Goal: Task Accomplishment & Management: Complete application form

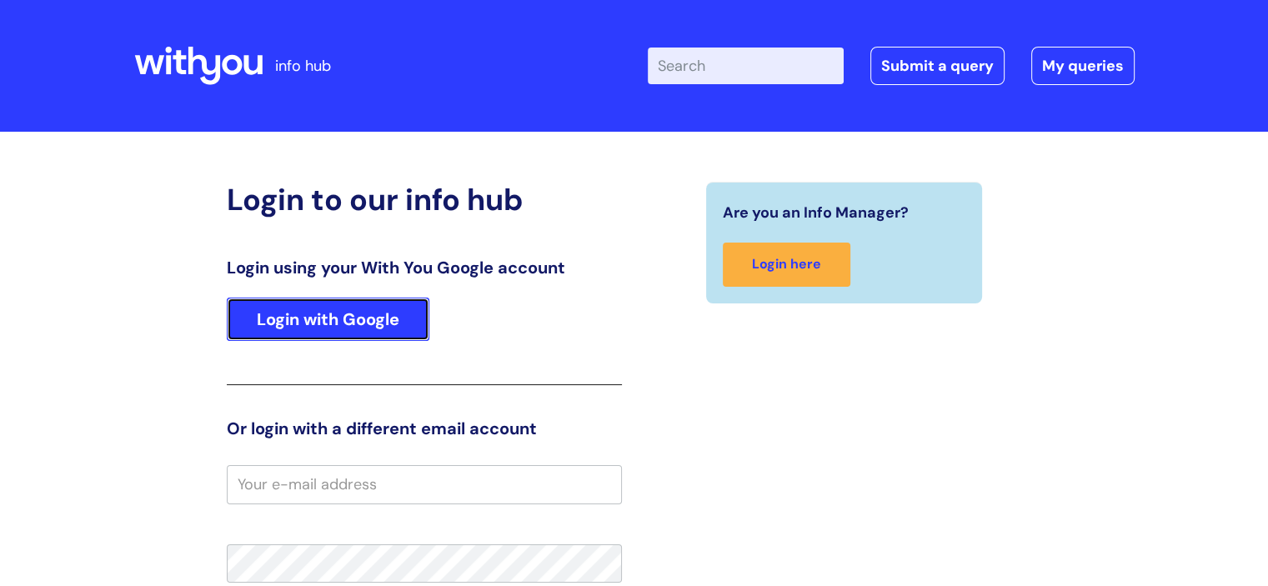
click at [369, 326] on link "Login with Google" at bounding box center [328, 319] width 203 height 43
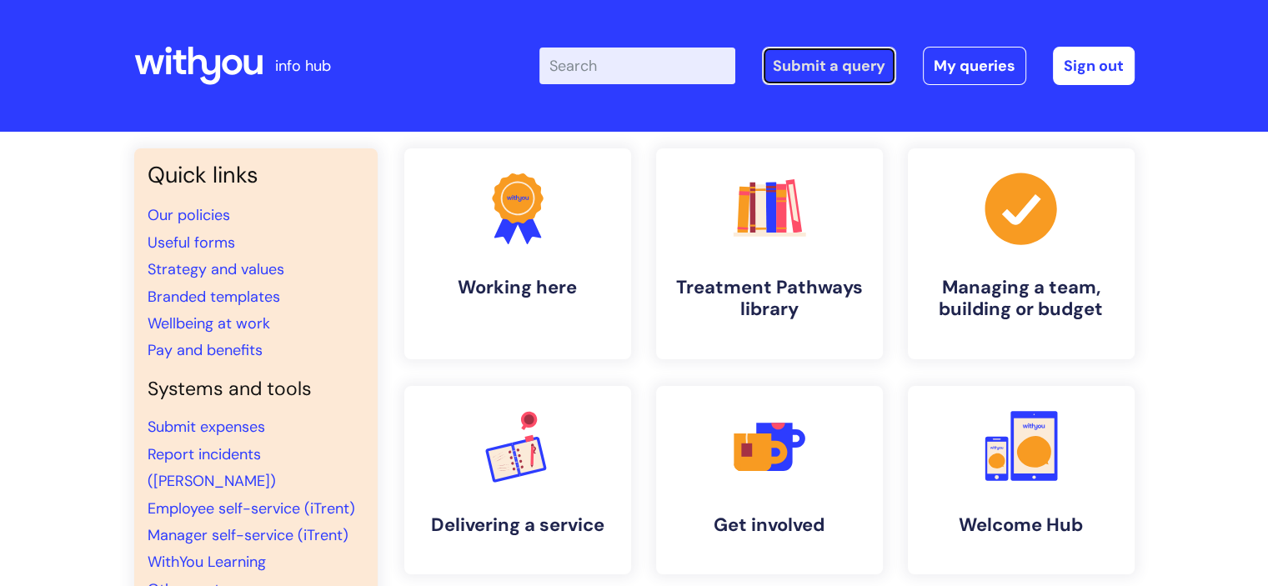
click at [852, 64] on link "Submit a query" at bounding box center [829, 66] width 134 height 38
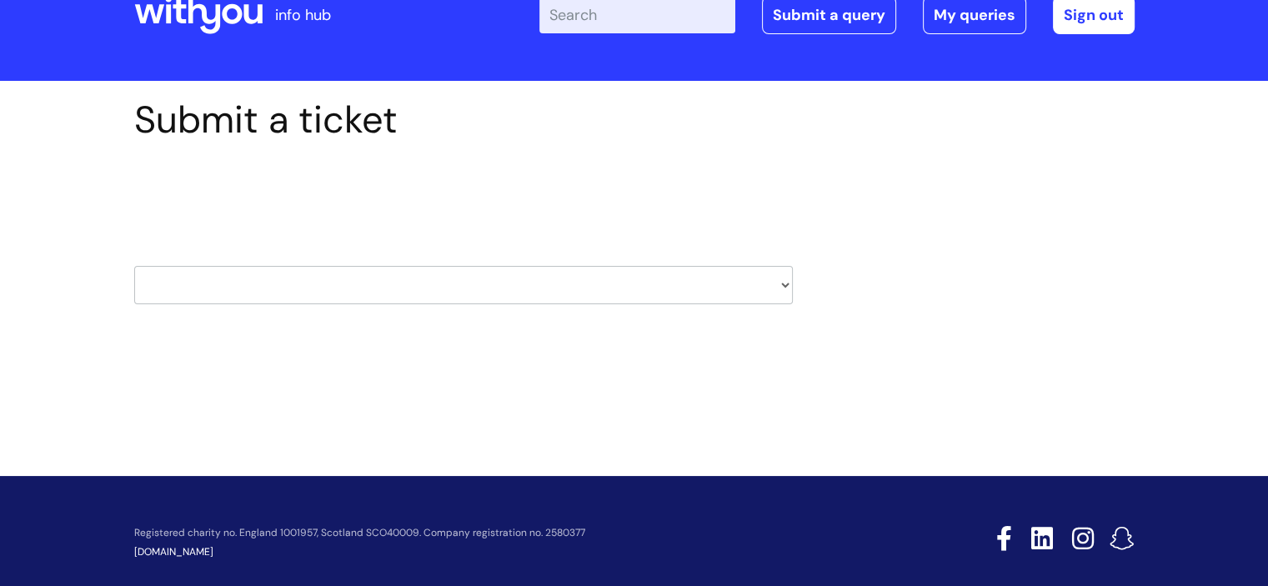
scroll to position [73, 0]
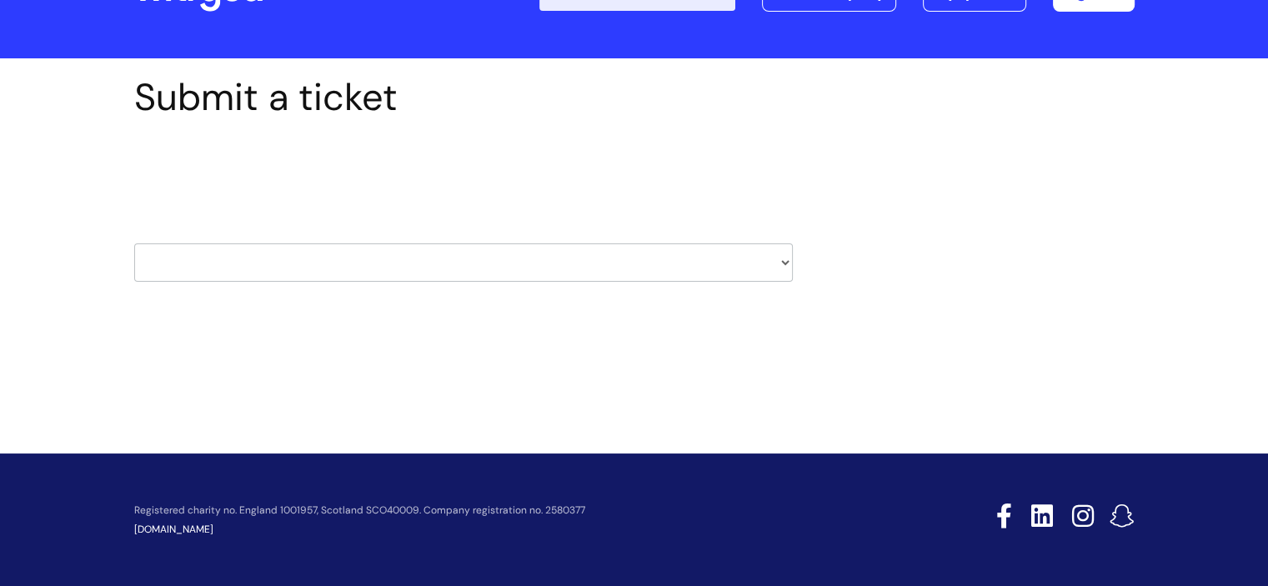
click at [768, 261] on select "HR / People IT and Support Clinical Drug Alerts Finance Accounts Data Support T…" at bounding box center [463, 262] width 659 height 38
select select "it_and_support"
click at [134, 243] on select "HR / People IT and Support Clinical Drug Alerts Finance Accounts Data Support T…" at bounding box center [463, 262] width 659 height 38
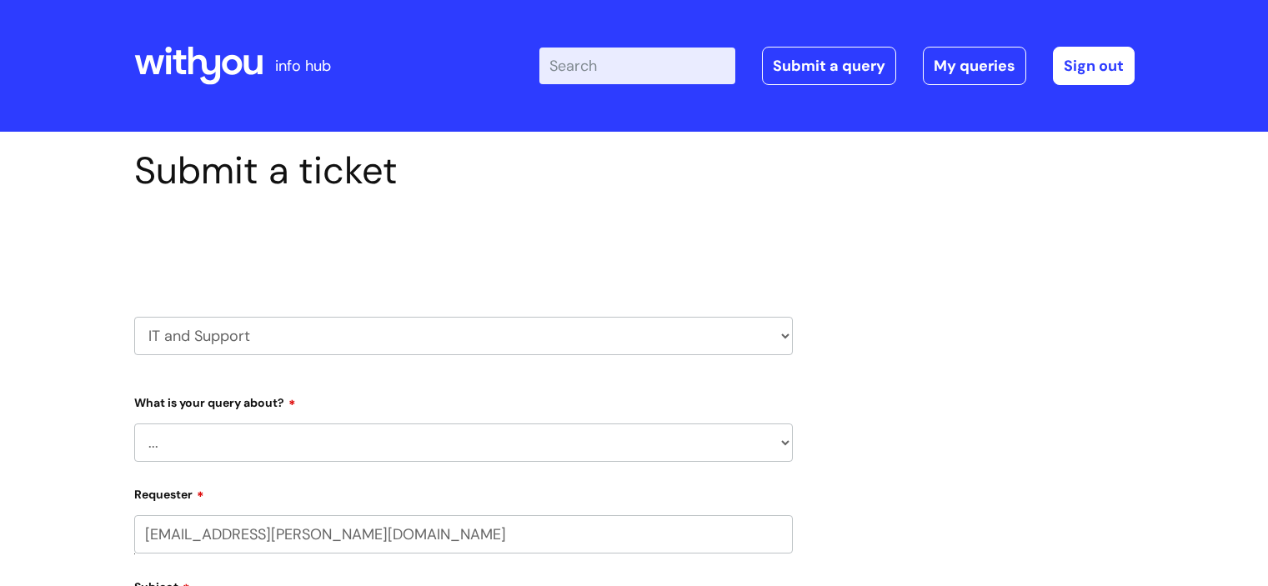
scroll to position [250, 0]
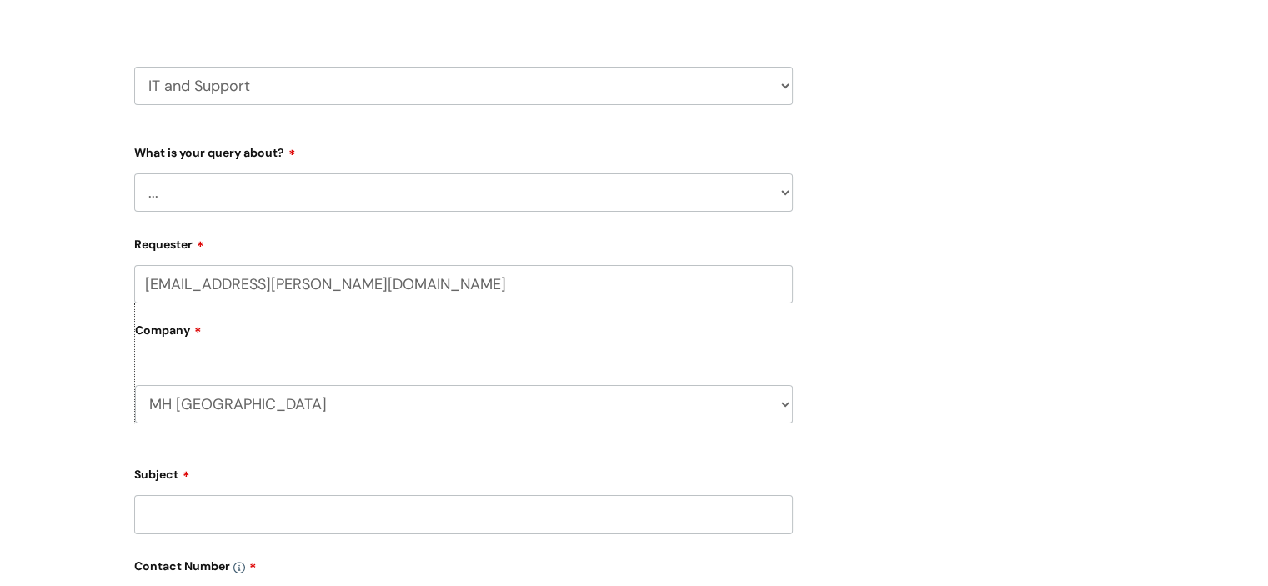
click at [756, 193] on select "... Mobile Phone Reset & MFA Accounts, Starters and Leavers IT Hardware issue I…" at bounding box center [463, 192] width 659 height 38
select select "System/software"
click at [134, 173] on select "... Mobile Phone Reset & MFA Accounts, Starters and Leavers IT Hardware issue I…" at bounding box center [463, 192] width 659 height 38
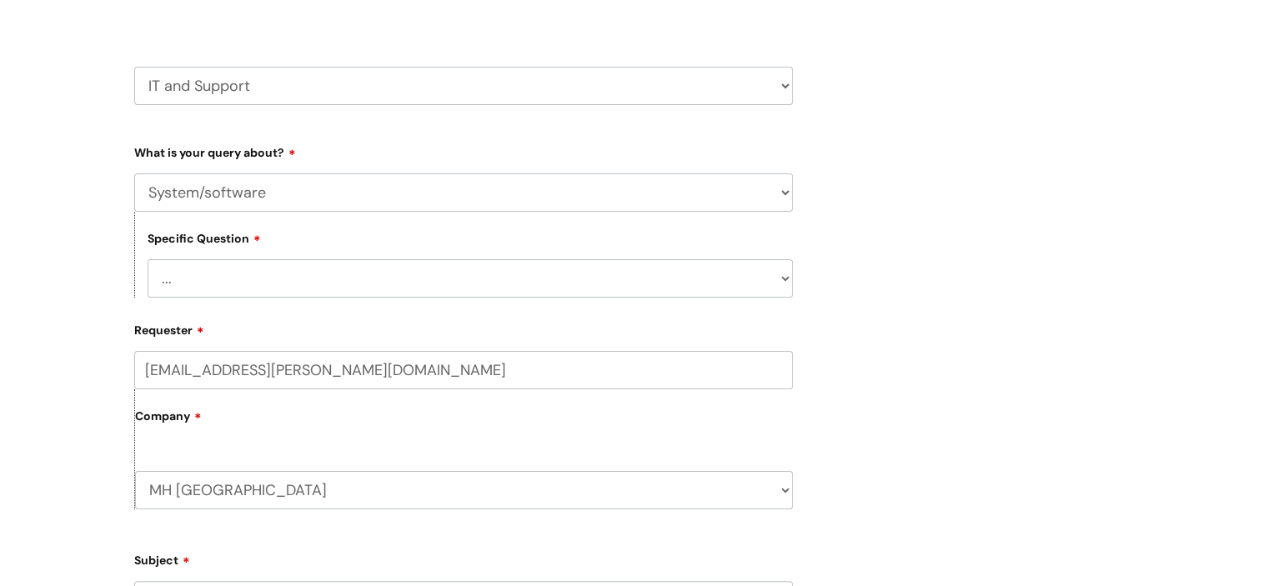
click at [263, 283] on select "... Halo PCMIS Iaptus NHS Email CJSM Email Mitel Another System Google (Workspa…" at bounding box center [470, 278] width 645 height 38
select select "I like to request software"
click at [148, 259] on select "... Halo PCMIS Iaptus NHS Email CJSM Email Mitel Another System Google (Workspa…" at bounding box center [470, 278] width 645 height 38
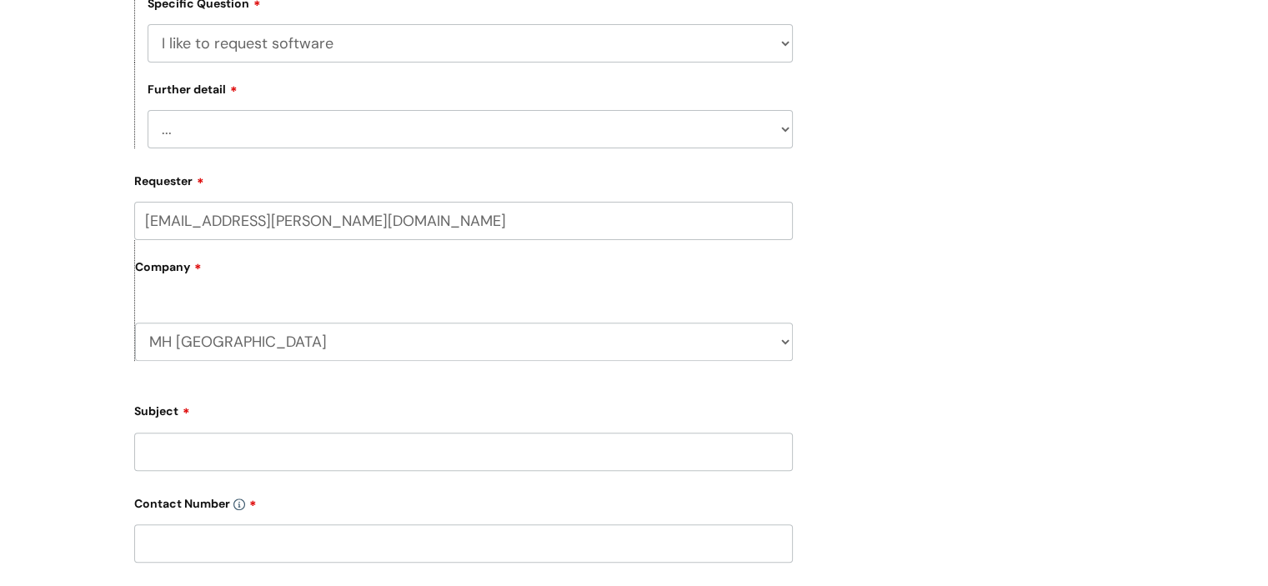
scroll to position [500, 0]
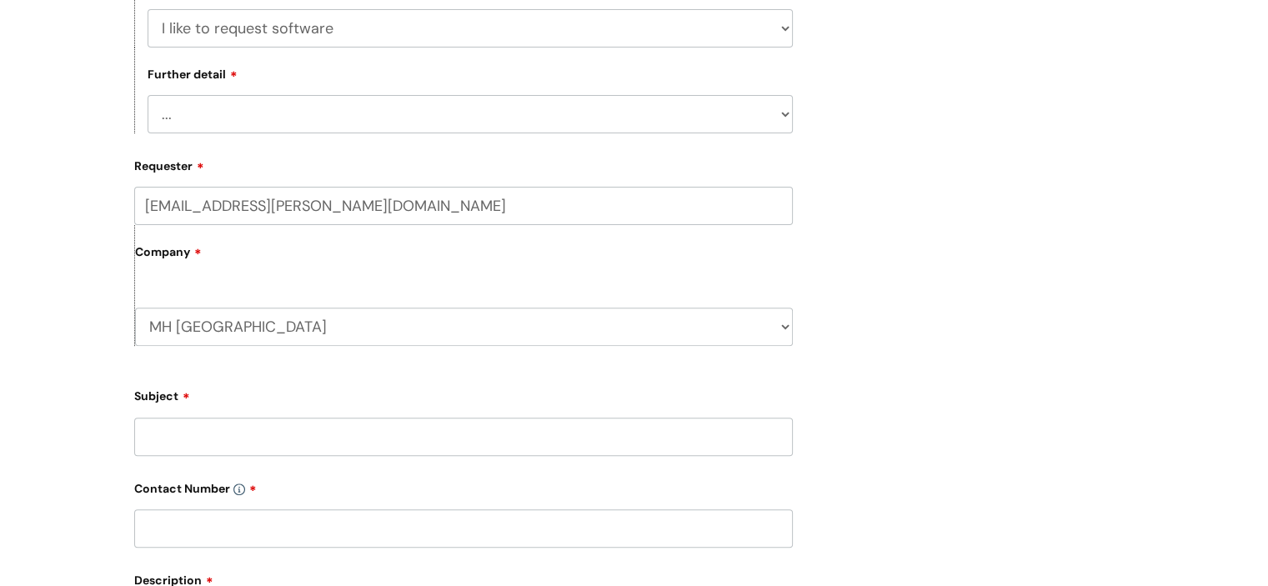
click at [216, 123] on select "... Dragon/Simply Speaking/ClaroRead Adobe Acrobat Adobe Creative Cloud Raiser'…" at bounding box center [470, 114] width 645 height 38
select select "Dragon/Simply Speaking/ClaroRead"
click at [148, 96] on select "... Dragon/Simply Speaking/ClaroRead Adobe Acrobat Adobe Creative Cloud Raiser'…" at bounding box center [470, 114] width 645 height 38
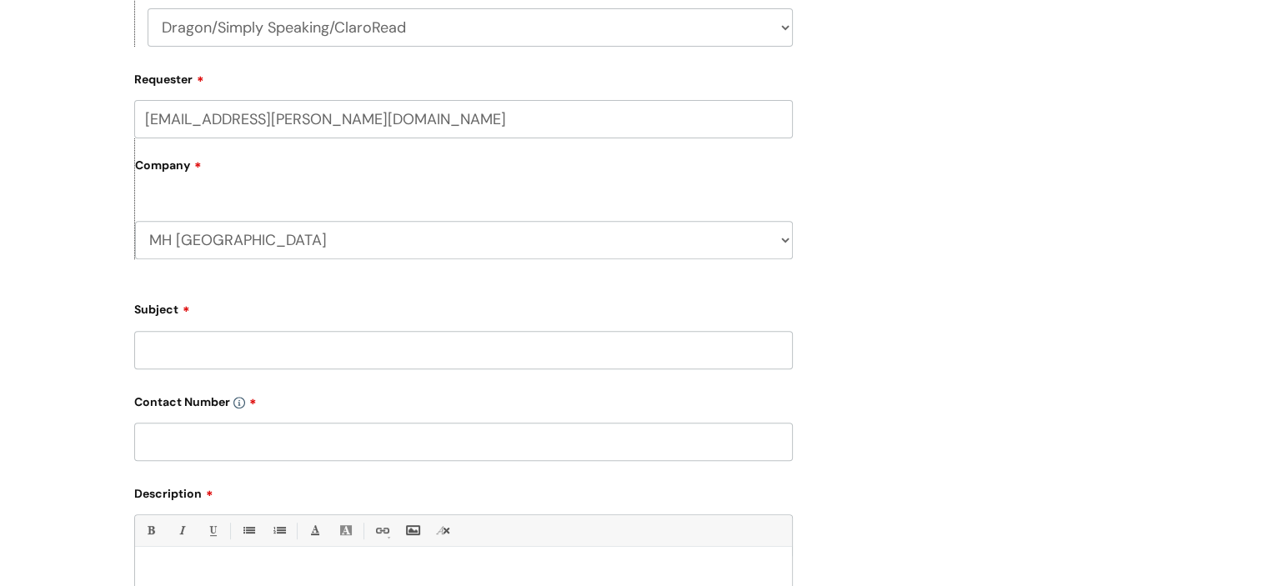
scroll to position [667, 0]
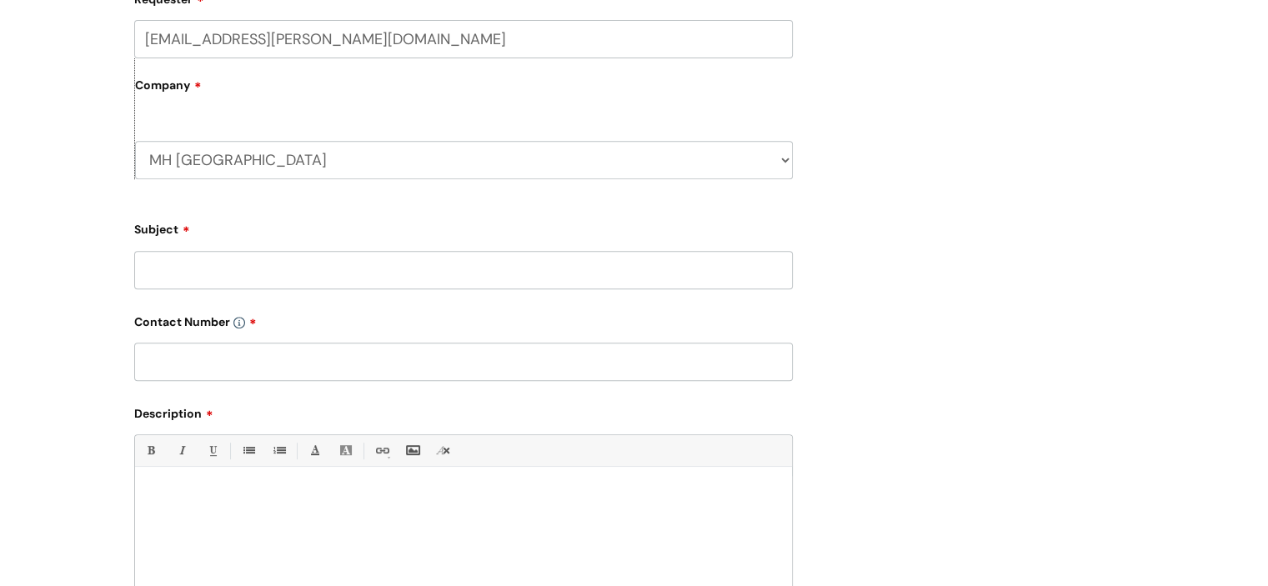
click at [178, 278] on input "Subject" at bounding box center [463, 270] width 659 height 38
type input "e"
type input "Rebecka Goodman - Dragon"
click at [207, 355] on input "text" at bounding box center [463, 362] width 659 height 38
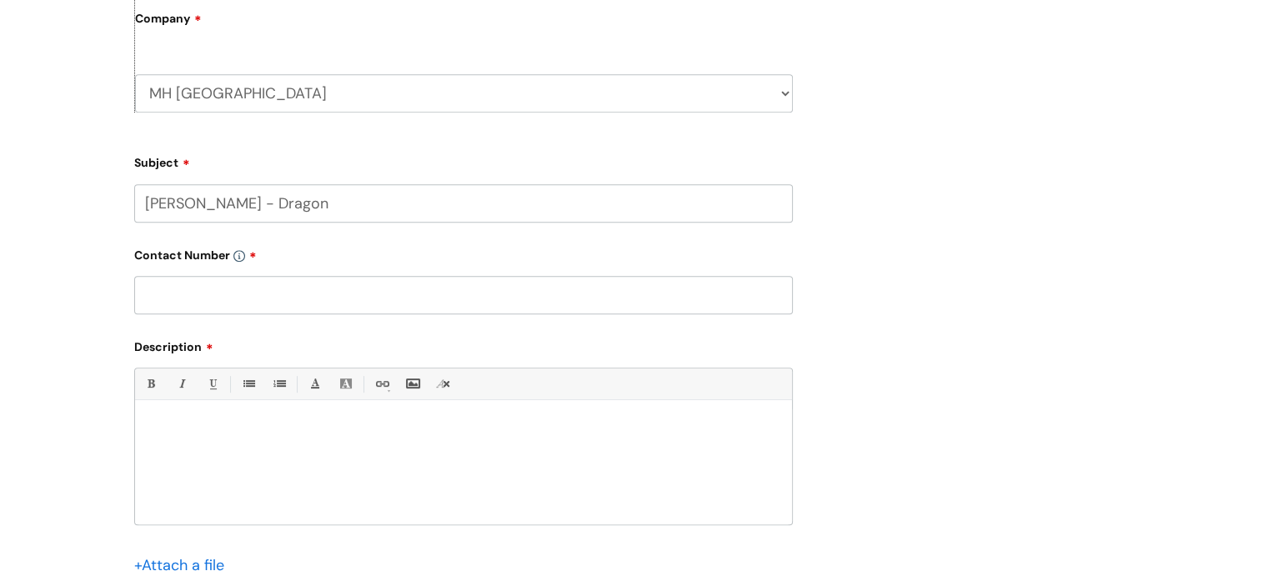
scroll to position [834, 0]
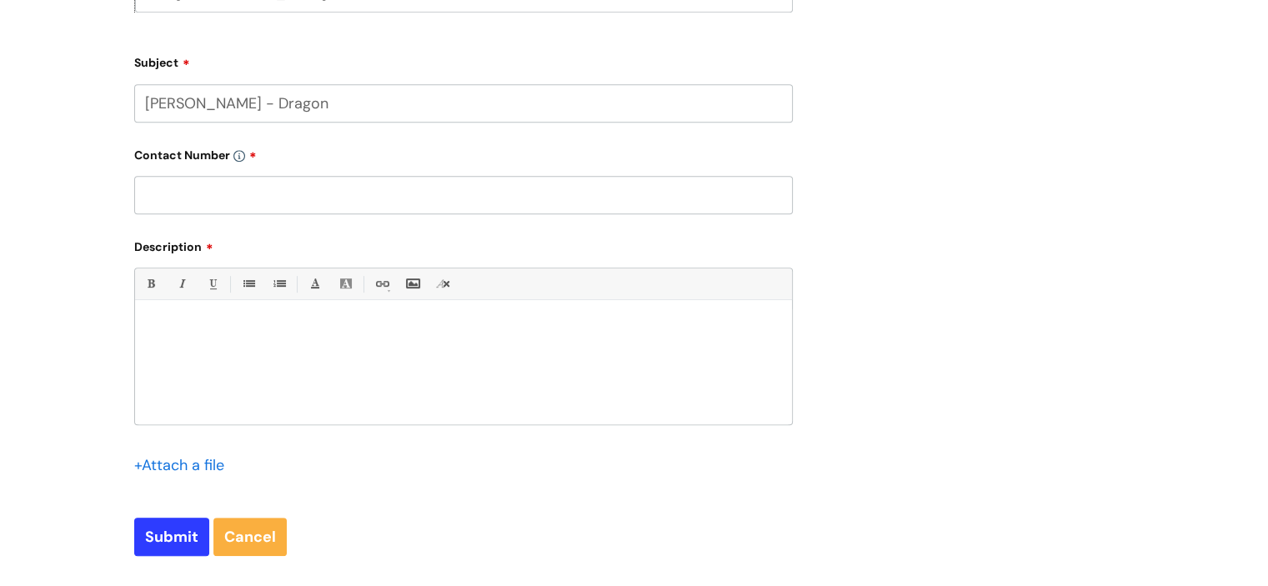
click at [195, 339] on div at bounding box center [463, 366] width 657 height 115
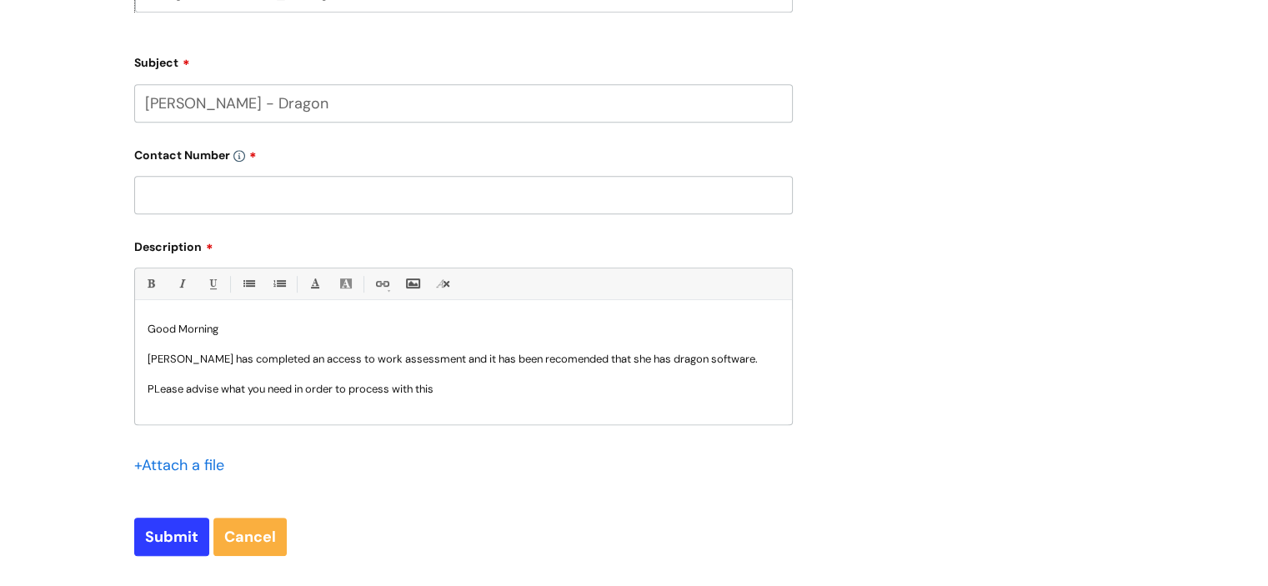
scroll to position [2, 0]
drag, startPoint x: 536, startPoint y: 370, endPoint x: 533, endPoint y: 358, distance: 11.9
click at [189, 109] on input "Rebecka Goodman - Dragon" at bounding box center [463, 103] width 659 height 38
click at [254, 111] on input "Rebeka Goodman - Dragon" at bounding box center [463, 103] width 659 height 38
click at [260, 104] on input "Rebeka Goodman - Dragon" at bounding box center [463, 103] width 659 height 38
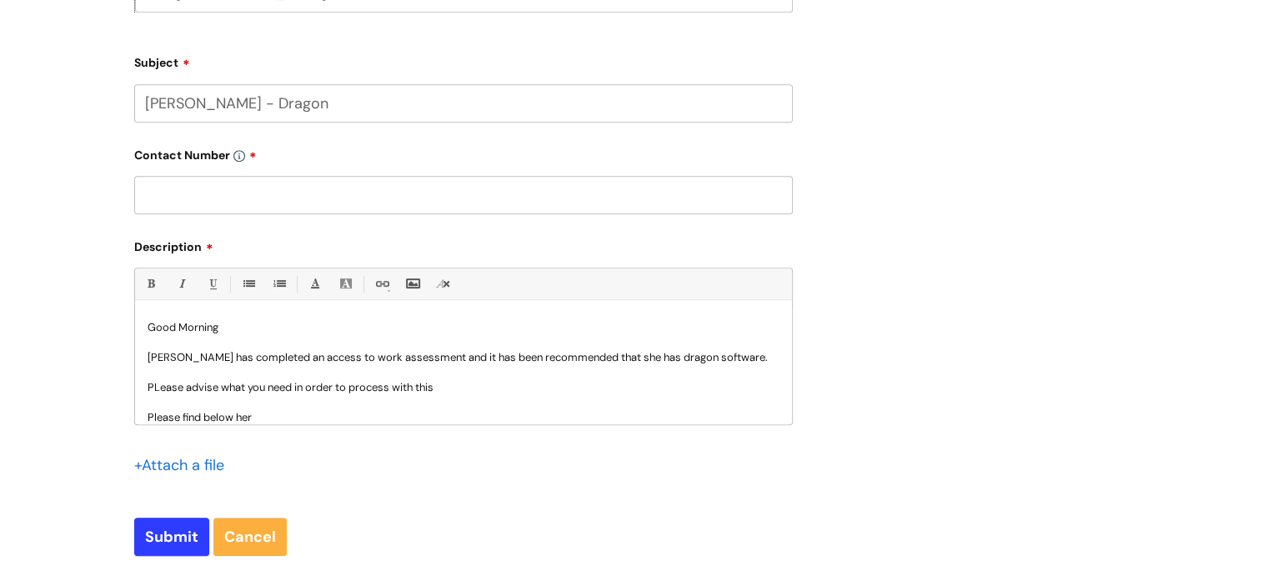
click at [181, 106] on input "Rebeka Gooden - Dragon" at bounding box center [463, 103] width 659 height 38
click at [194, 100] on input "Rebeka Gooden - Dragon" at bounding box center [463, 103] width 659 height 38
click at [266, 111] on input "Rebekah Gooden - Dragon" at bounding box center [463, 103] width 659 height 38
click at [337, 103] on input "Rebekah Gooden - Dragon" at bounding box center [463, 103] width 659 height 38
type input "Rebekah Gooden - Dragon and Grammarly"
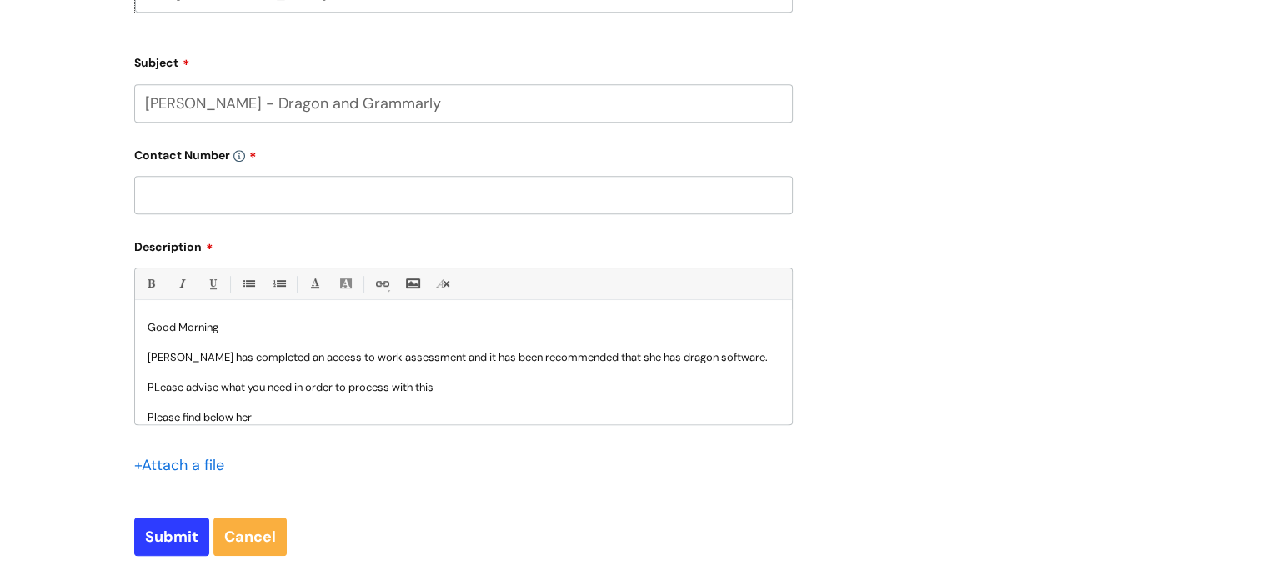
click at [291, 358] on p "Rebekah has completed an access to work assessment and it has been recommended …" at bounding box center [464, 357] width 632 height 15
click at [734, 362] on p "Rebekah has completed an Access to work assessment and it has been recommended …" at bounding box center [464, 357] width 632 height 15
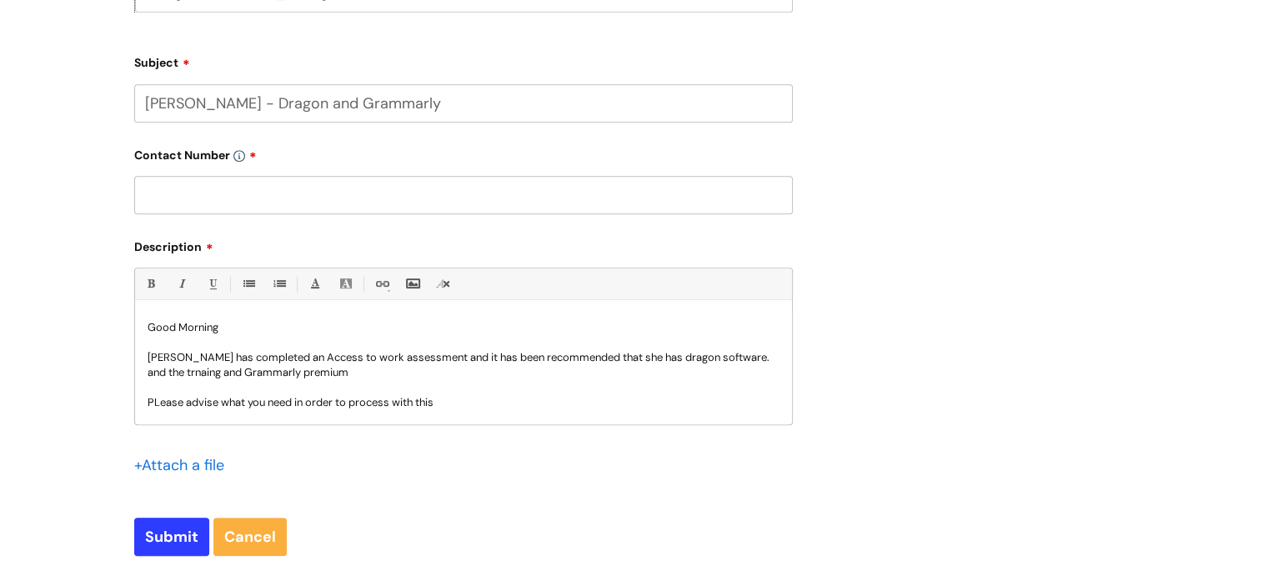
click at [173, 376] on p "Rebekah has completed an Access to work assessment and it has been recommended …" at bounding box center [464, 365] width 632 height 30
click at [363, 378] on p "Rebekah has completed an Access to work assessment and it has been recommended …" at bounding box center [464, 365] width 632 height 30
click at [153, 403] on p "PLease advise what you need in order to process with this" at bounding box center [464, 402] width 632 height 15
click at [158, 396] on p "PLease advise what you need in order to process with this" at bounding box center [464, 402] width 632 height 15
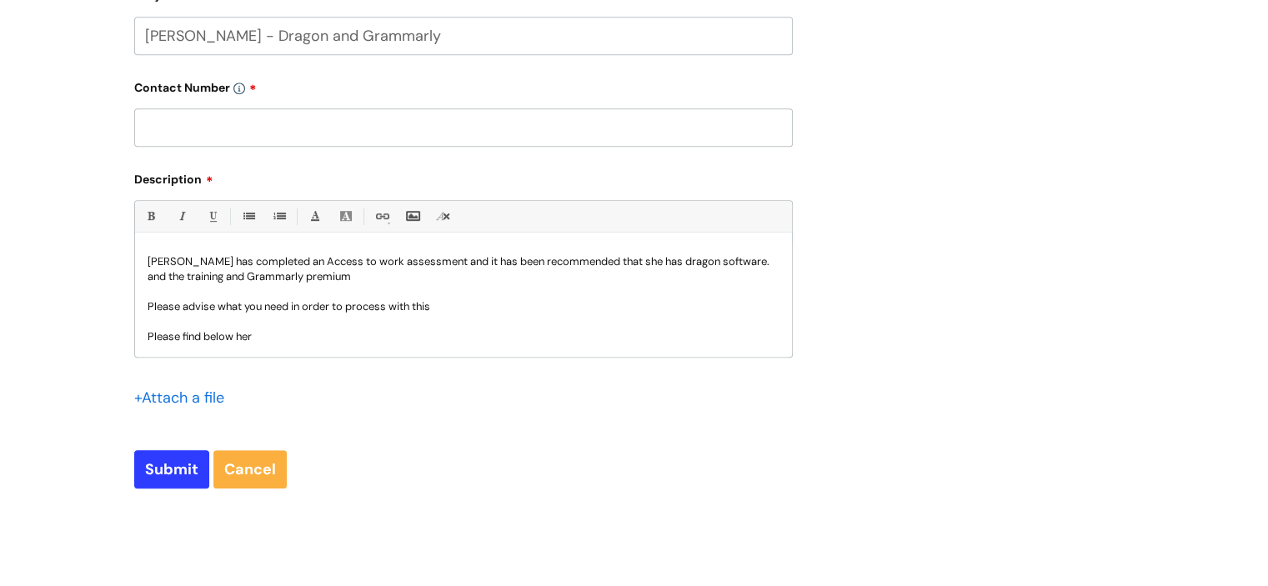
scroll to position [917, 0]
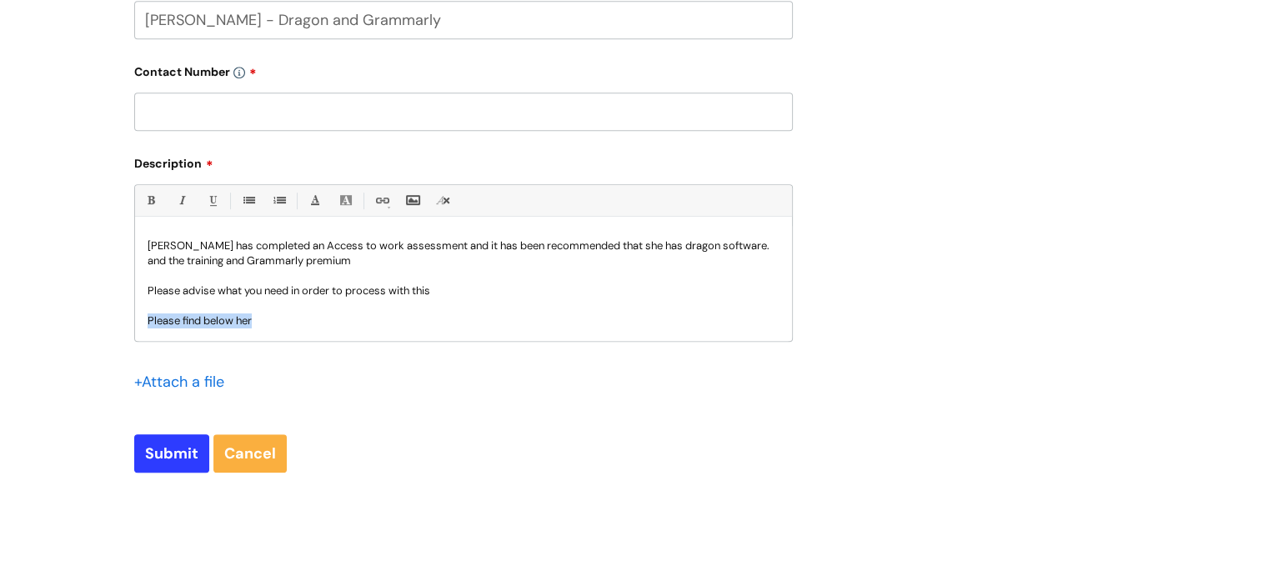
drag, startPoint x: 268, startPoint y: 319, endPoint x: 89, endPoint y: 323, distance: 178.4
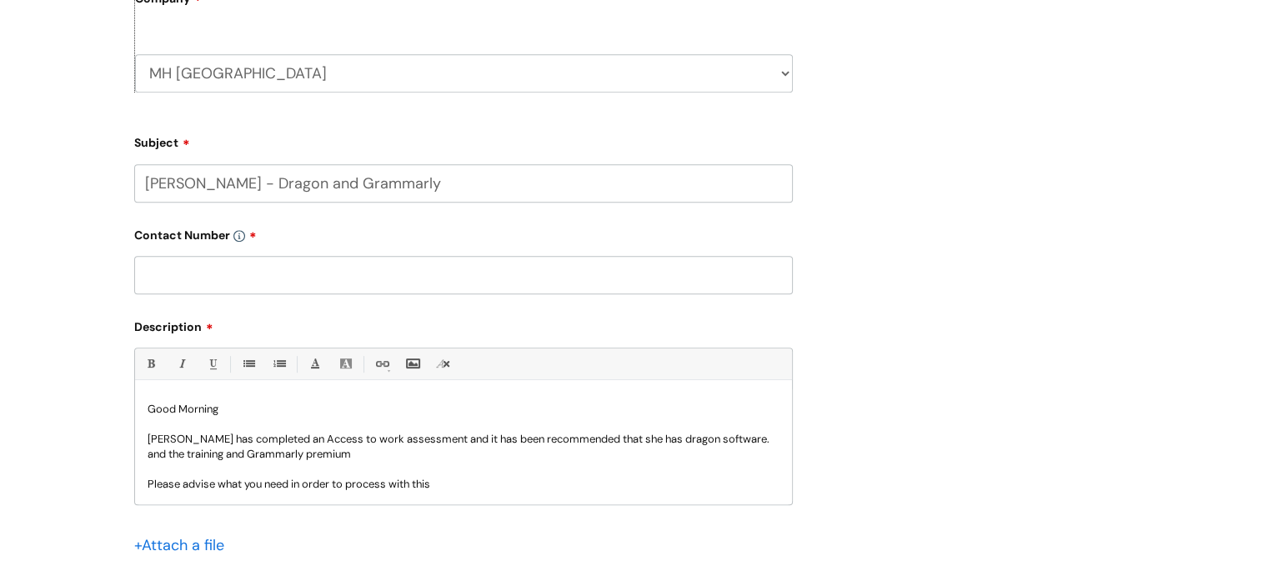
scroll to position [750, 0]
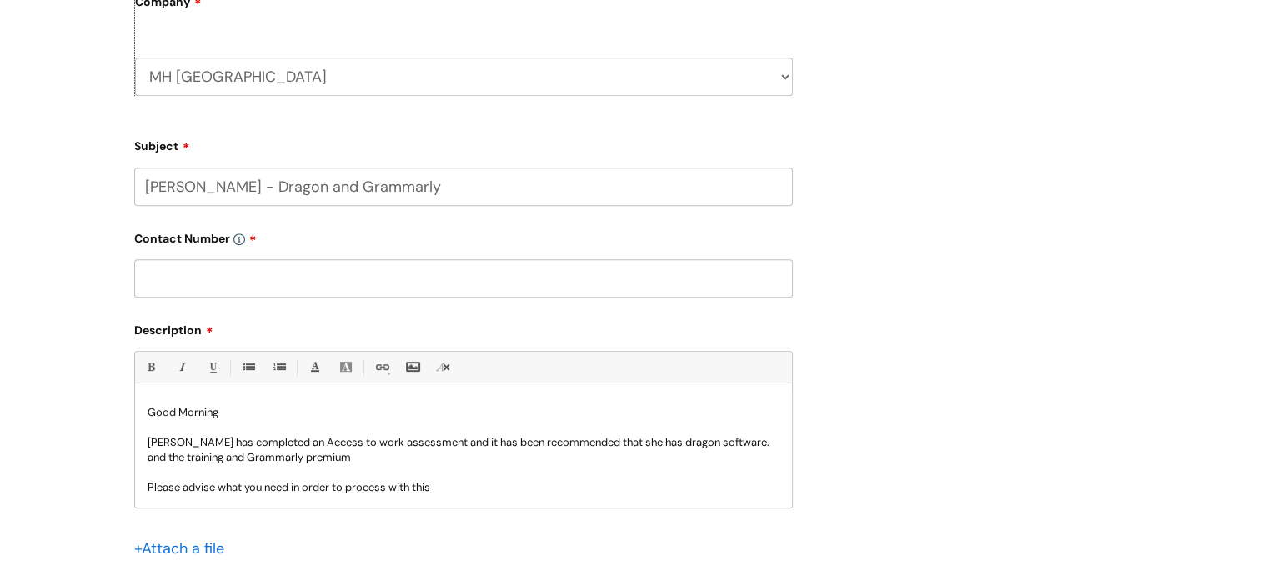
click at [256, 272] on input "text" at bounding box center [463, 278] width 659 height 38
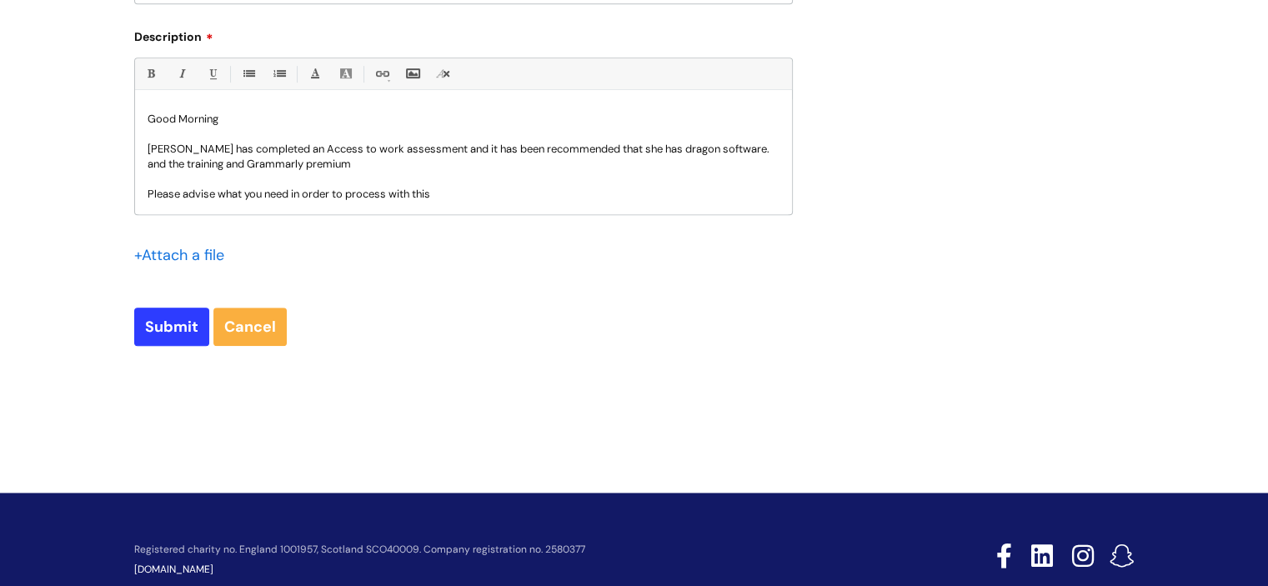
scroll to position [1084, 0]
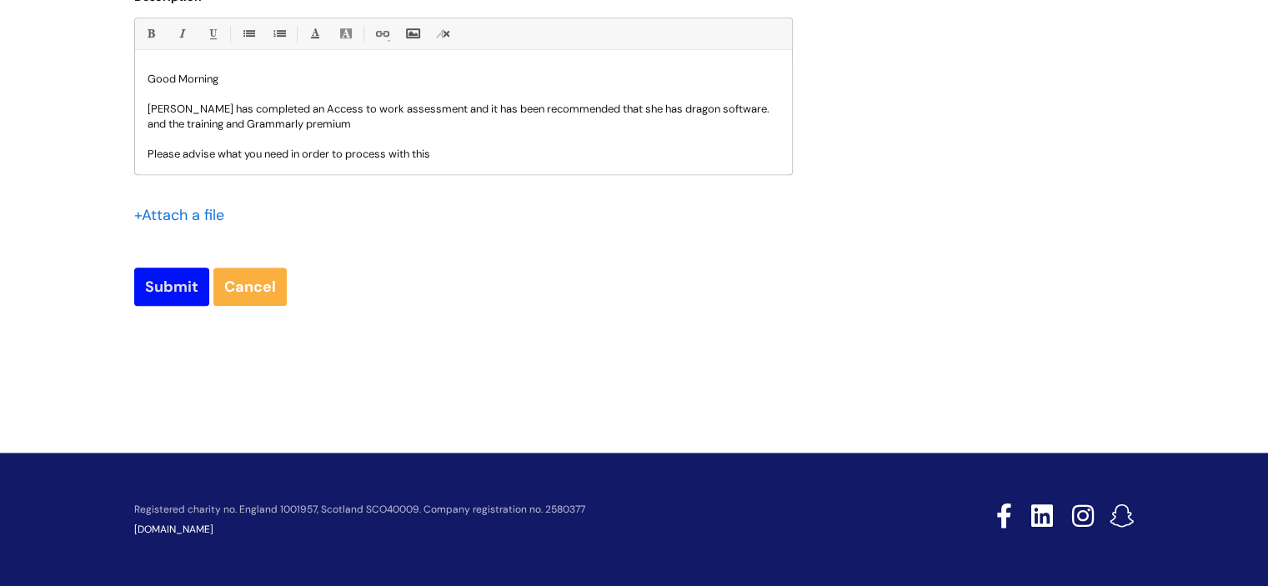
type input "N/A"
click at [184, 286] on input "Submit" at bounding box center [171, 287] width 75 height 38
type input "Please Wait..."
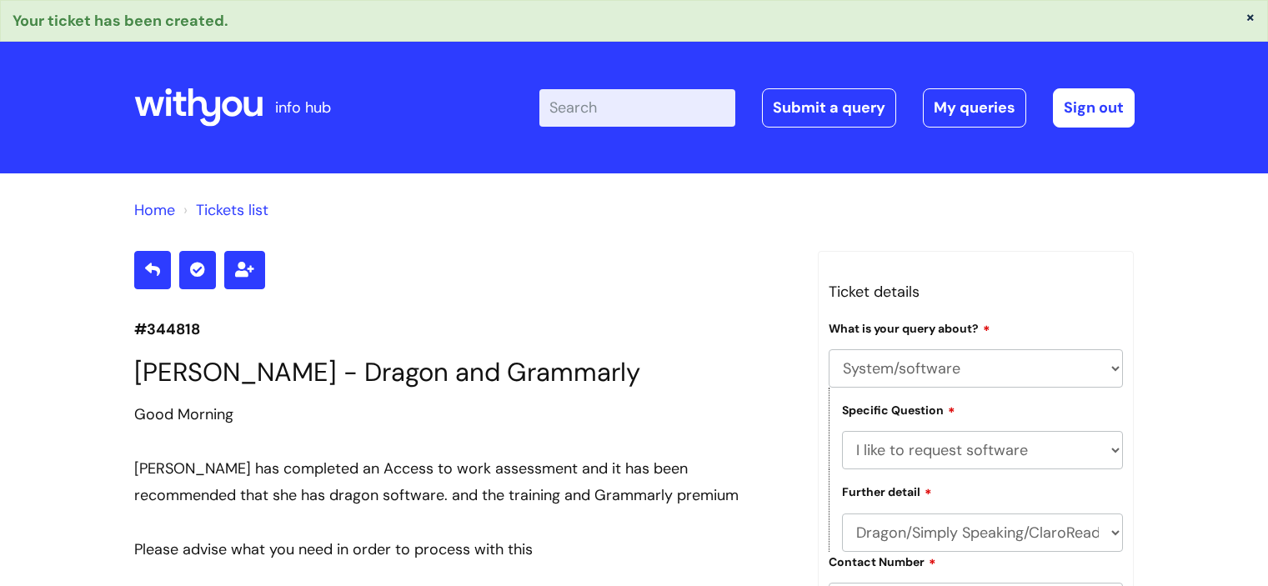
select select "System/software"
select select "I like to request software"
select select "Dragon/Simply Speaking/ClaroRead"
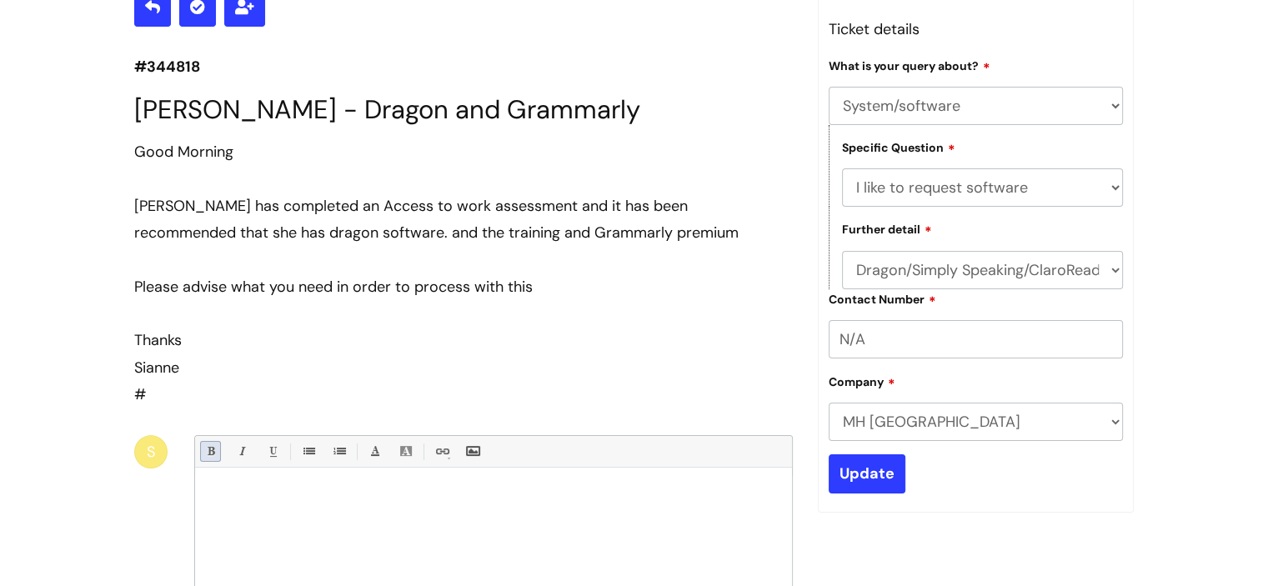
scroll to position [214, 0]
